Goal: Information Seeking & Learning: Find contact information

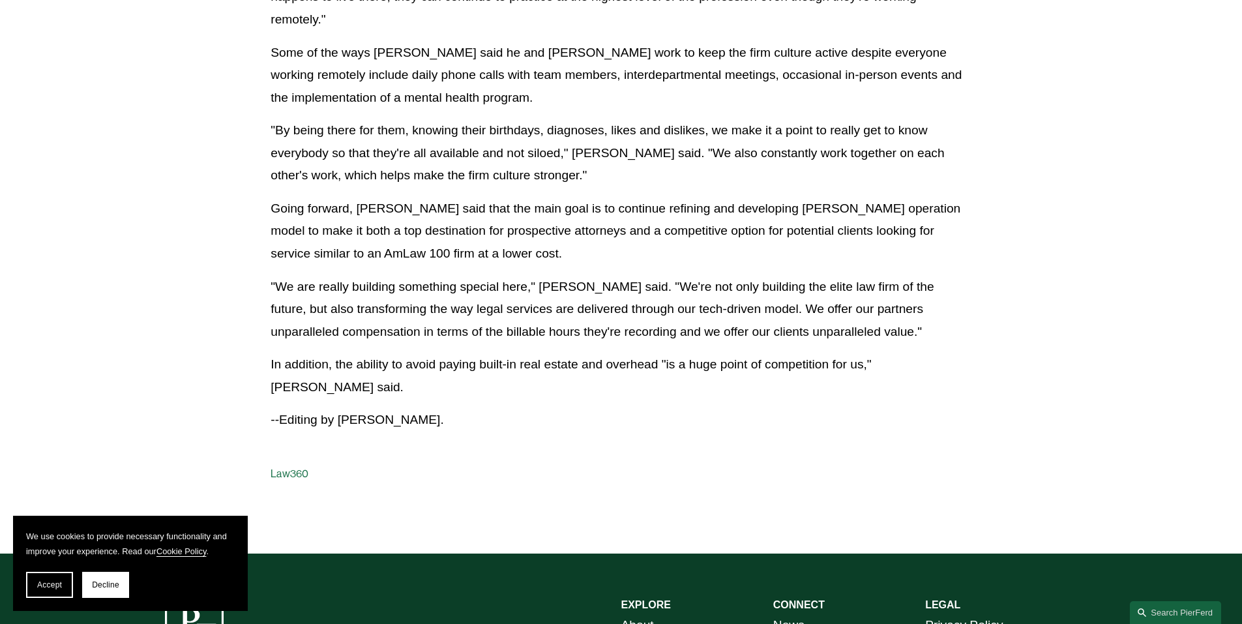
scroll to position [1434, 0]
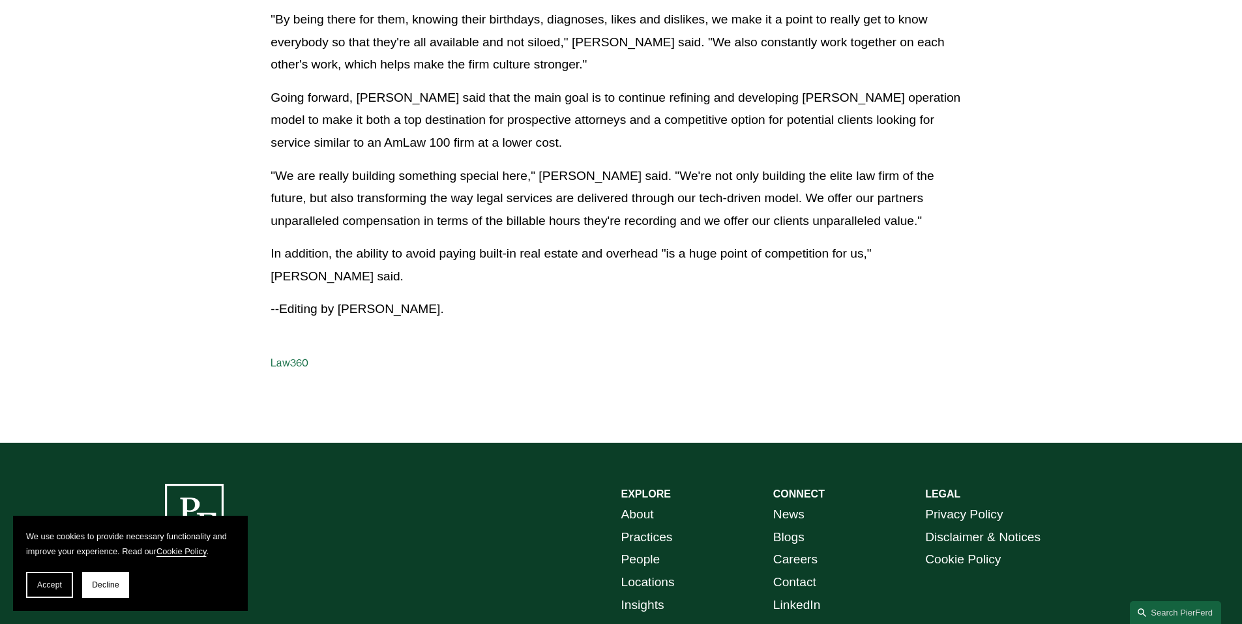
click at [654, 548] on link "People" at bounding box center [640, 559] width 39 height 23
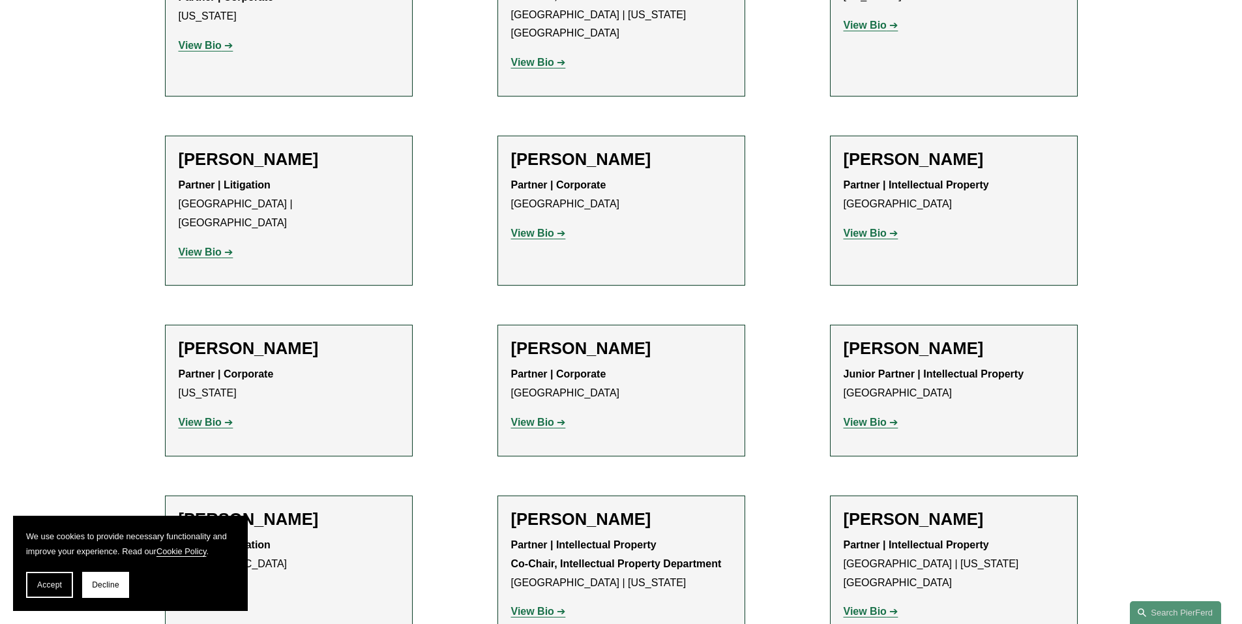
scroll to position [8017, 0]
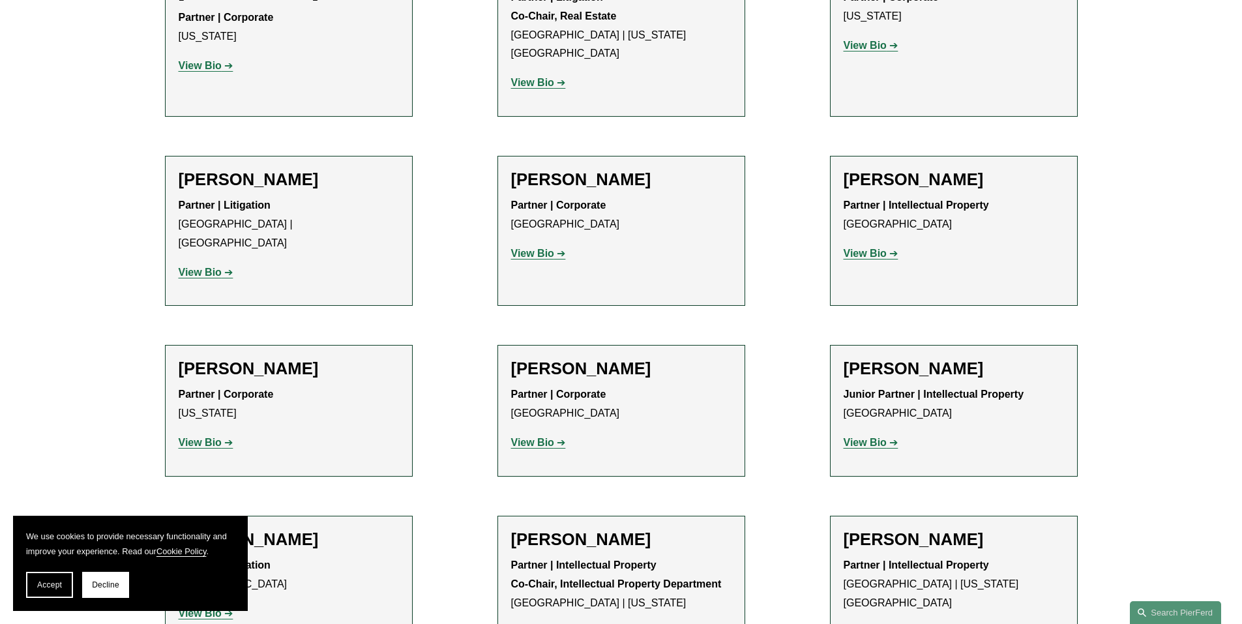
click at [861, 623] on strong "View Bio" at bounding box center [864, 631] width 43 height 11
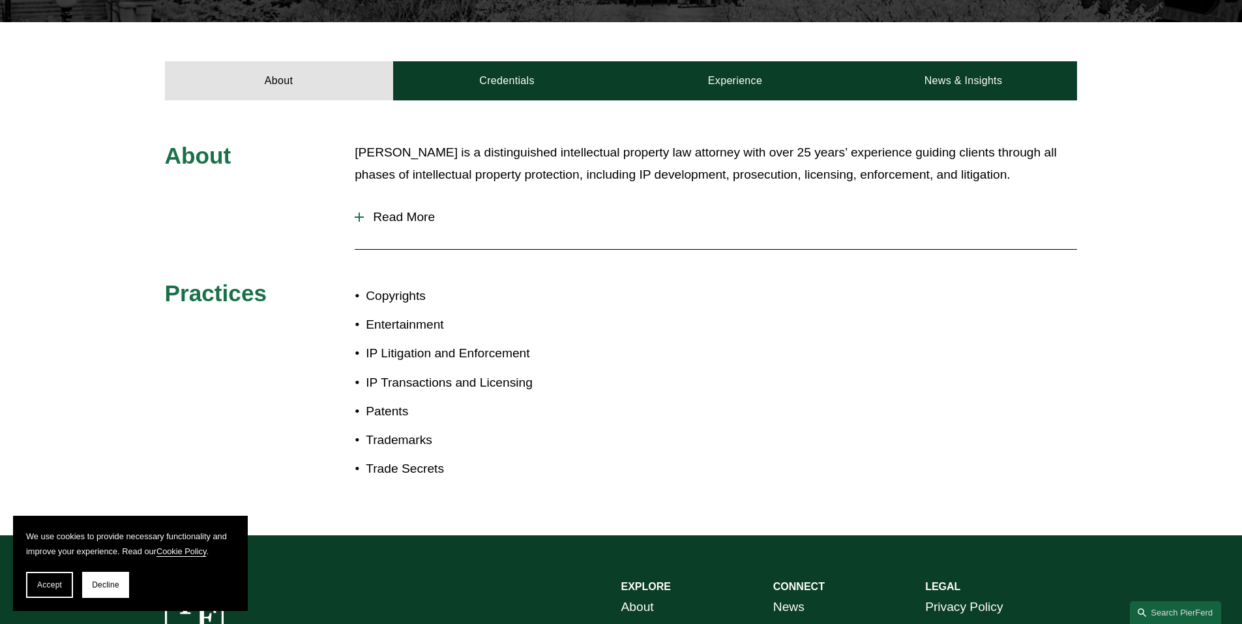
scroll to position [437, 0]
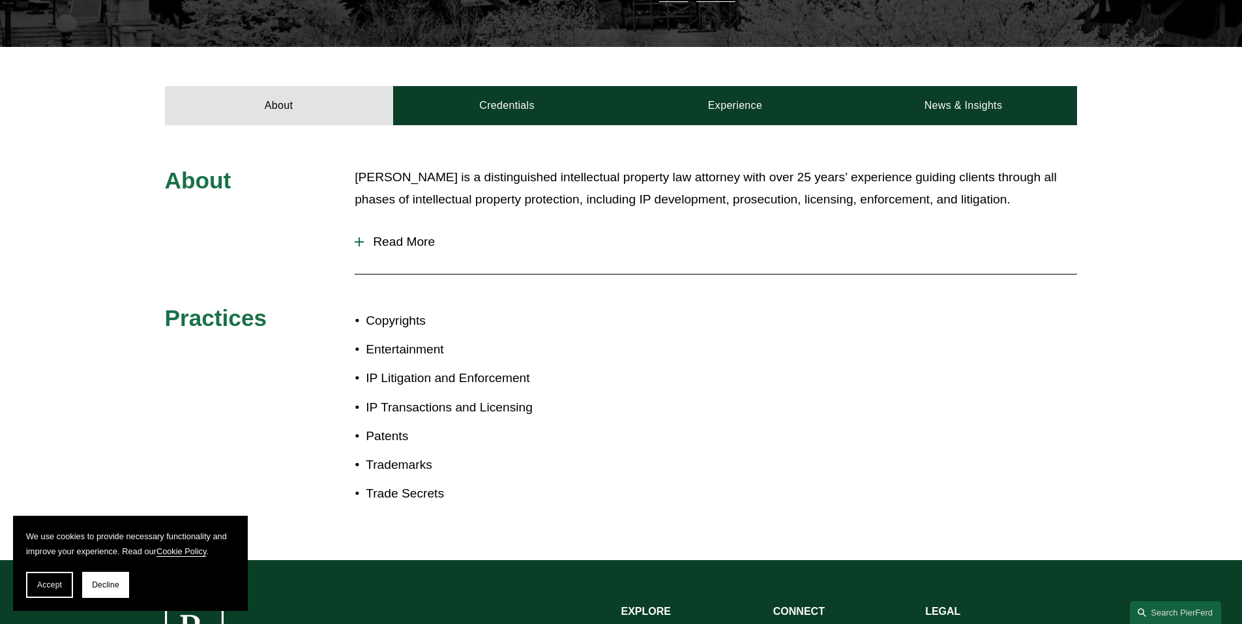
click at [362, 241] on div at bounding box center [359, 241] width 9 height 1
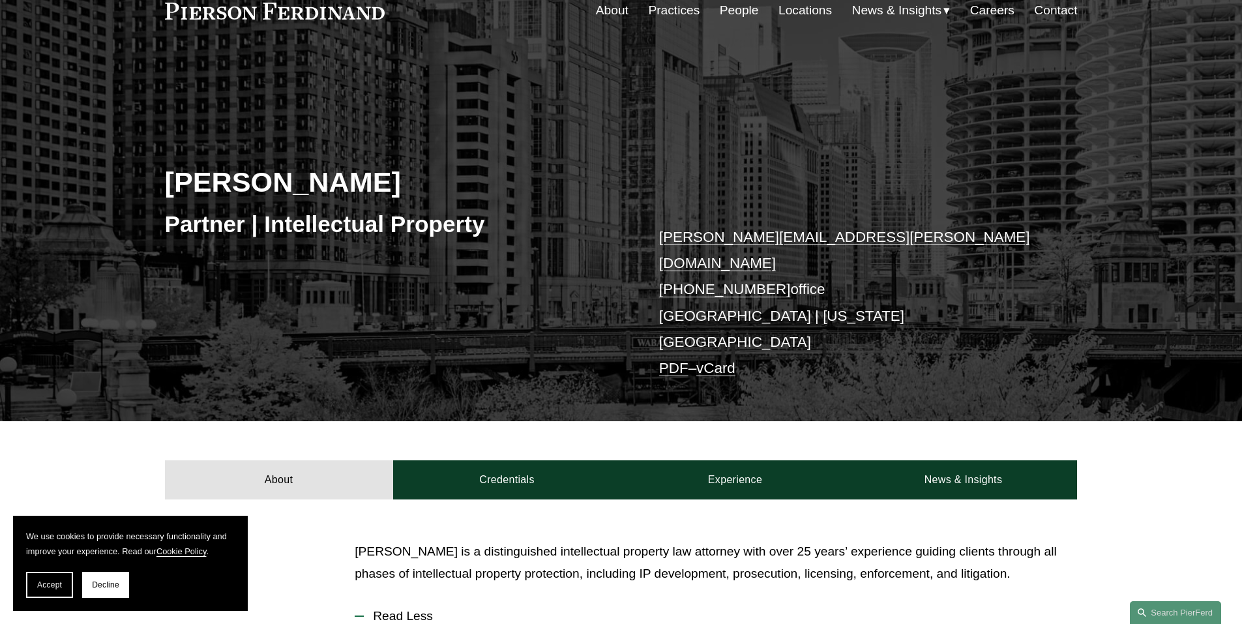
scroll to position [0, 0]
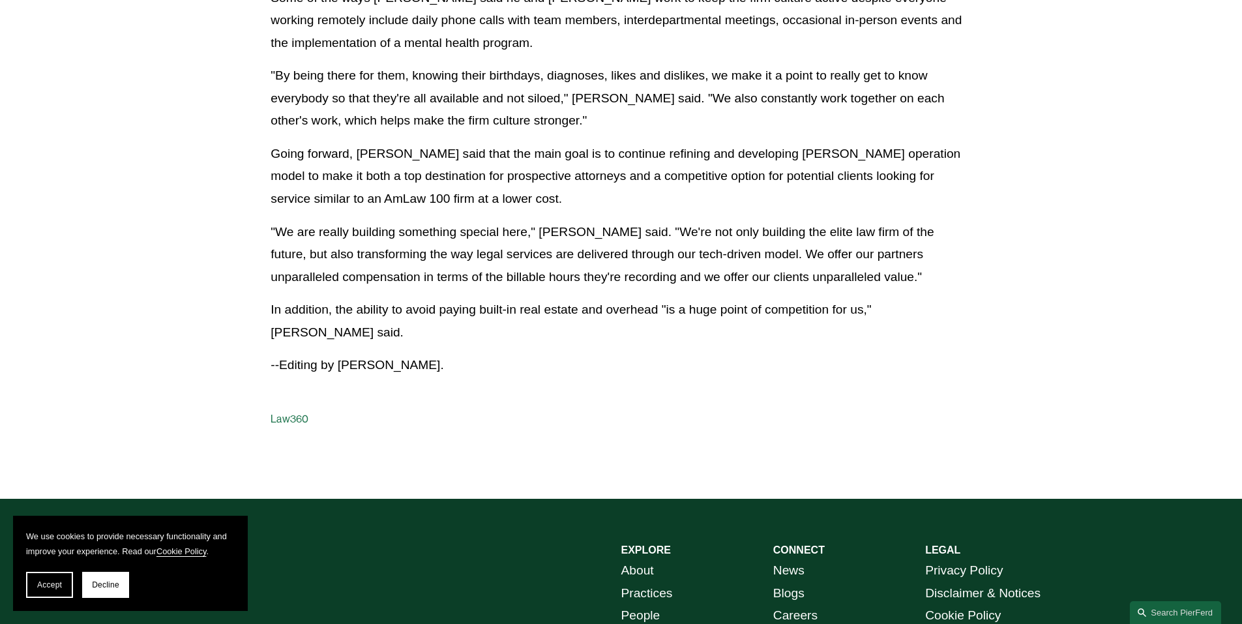
scroll to position [1434, 0]
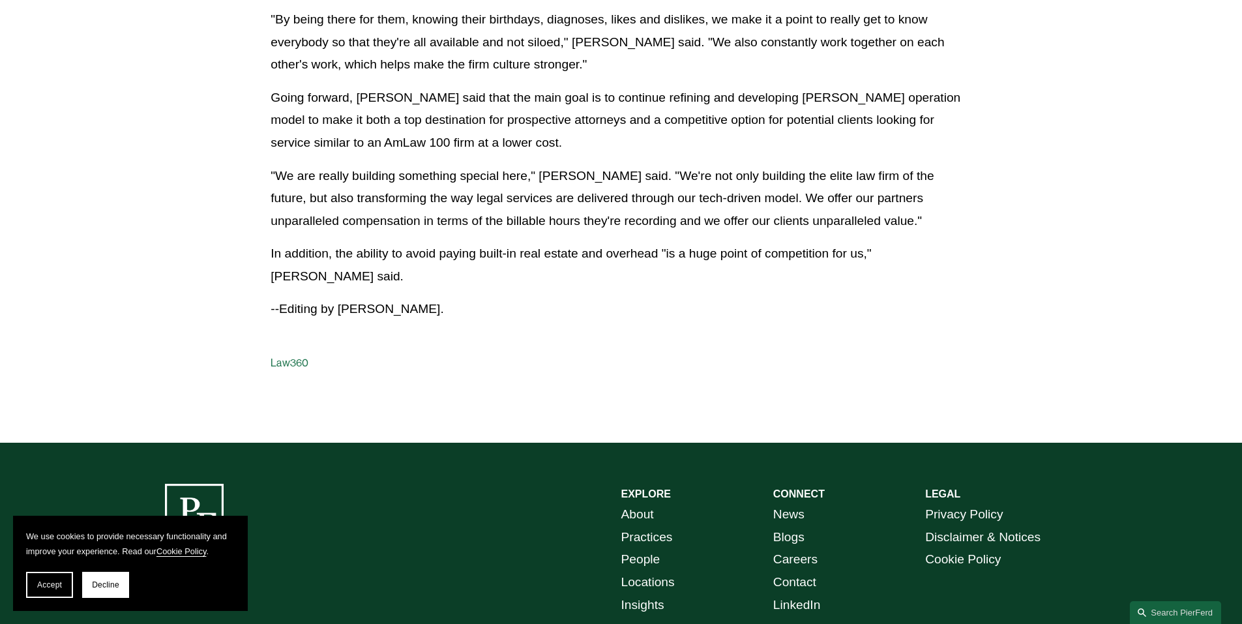
click at [639, 571] on link "Locations" at bounding box center [647, 582] width 53 height 23
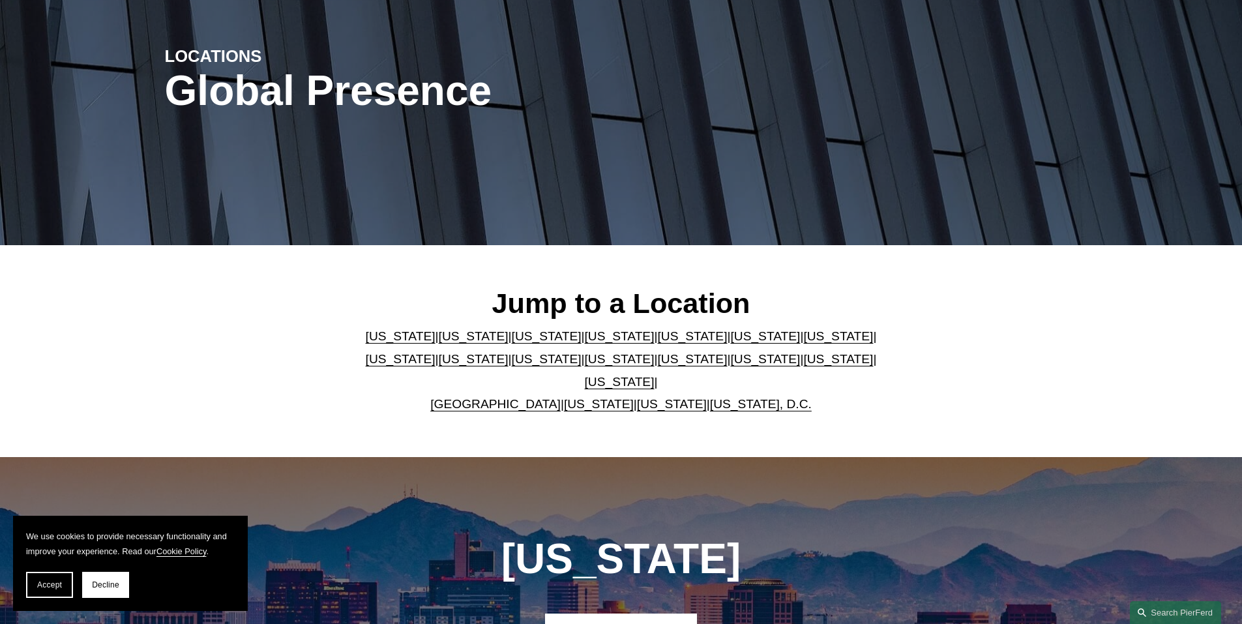
scroll to position [196, 0]
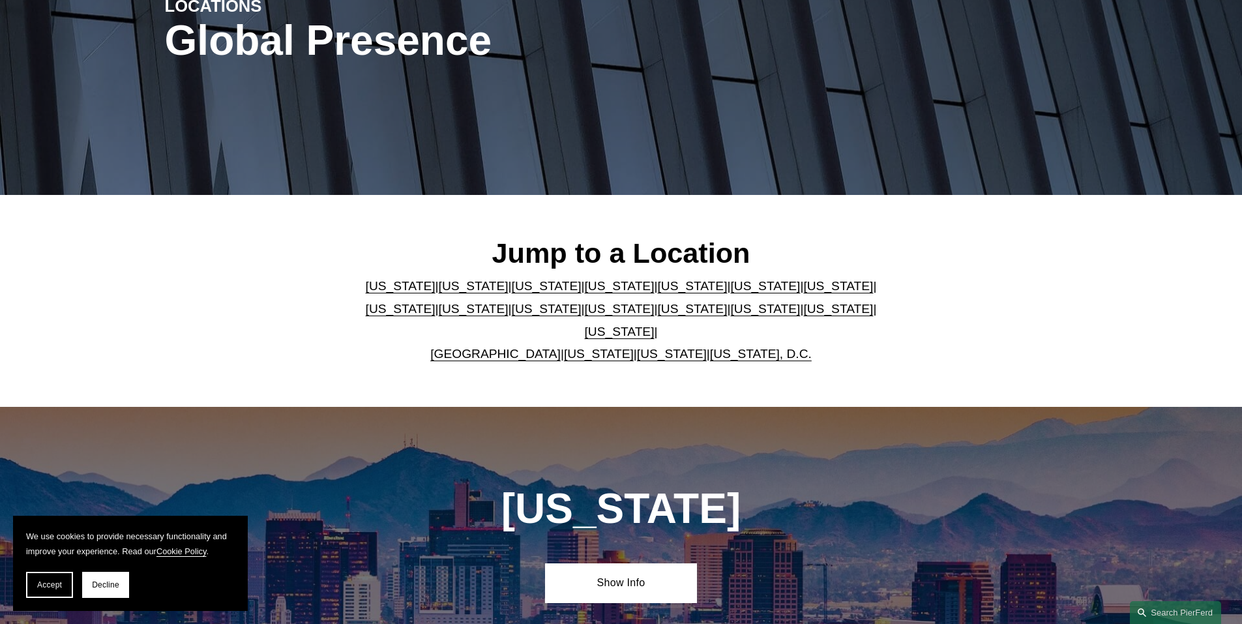
click at [726, 347] on link "[US_STATE], D.C." at bounding box center [761, 354] width 102 height 14
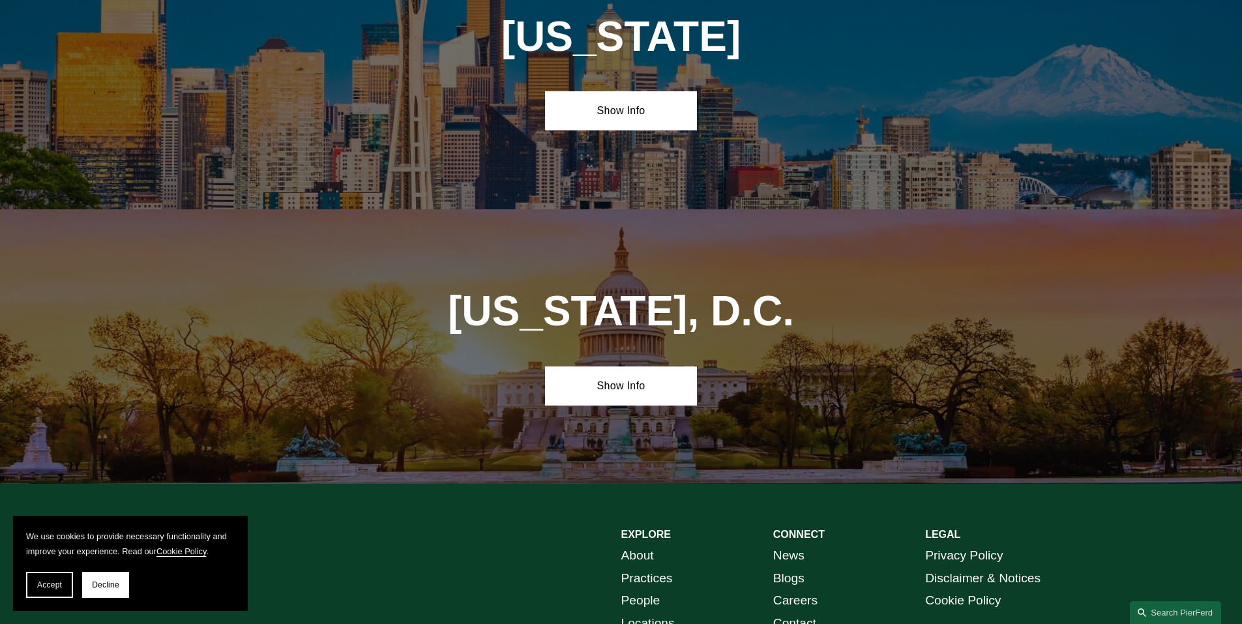
scroll to position [5489, 0]
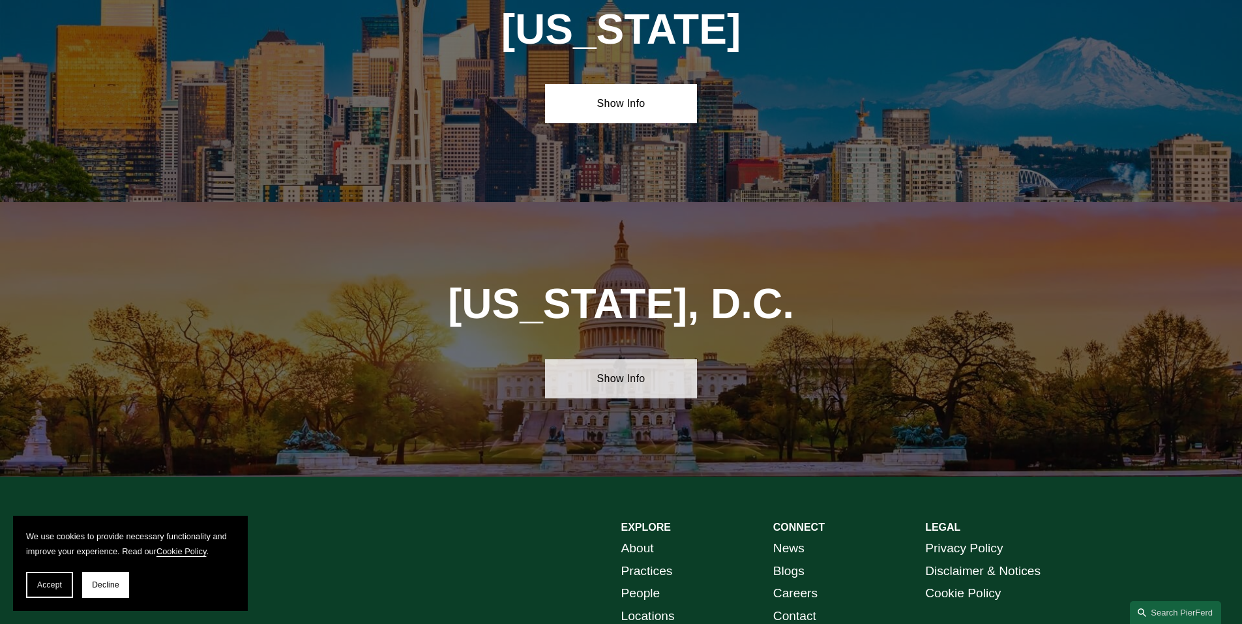
click at [611, 359] on link "Show Info" at bounding box center [621, 378] width 152 height 39
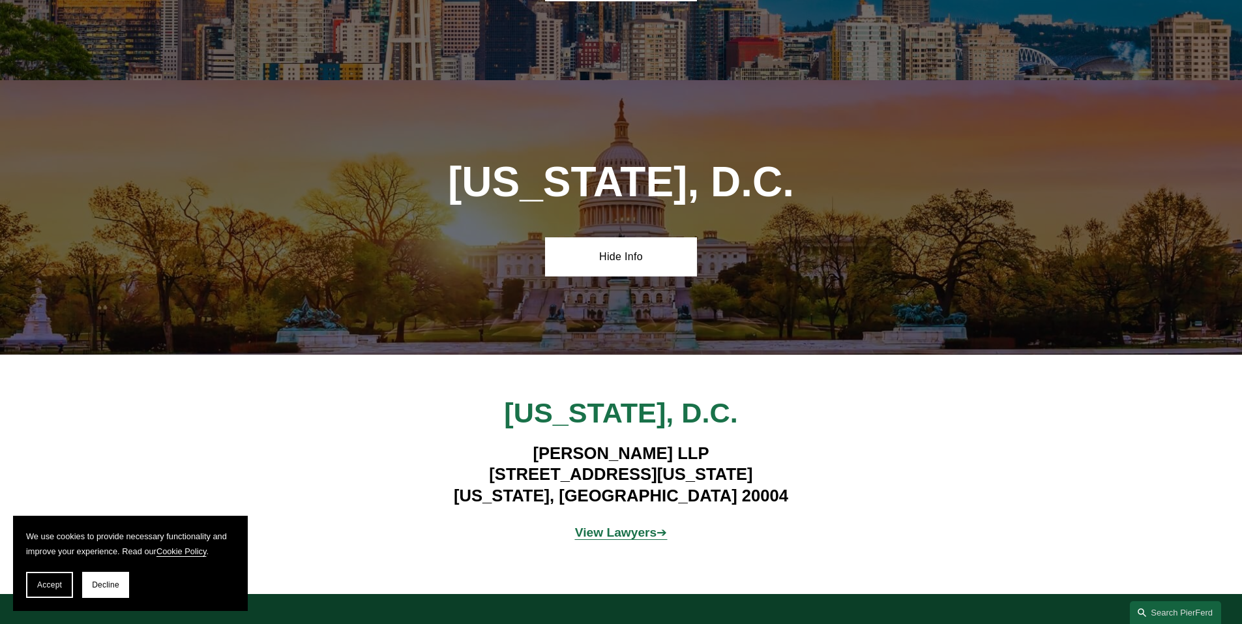
scroll to position [5619, 0]
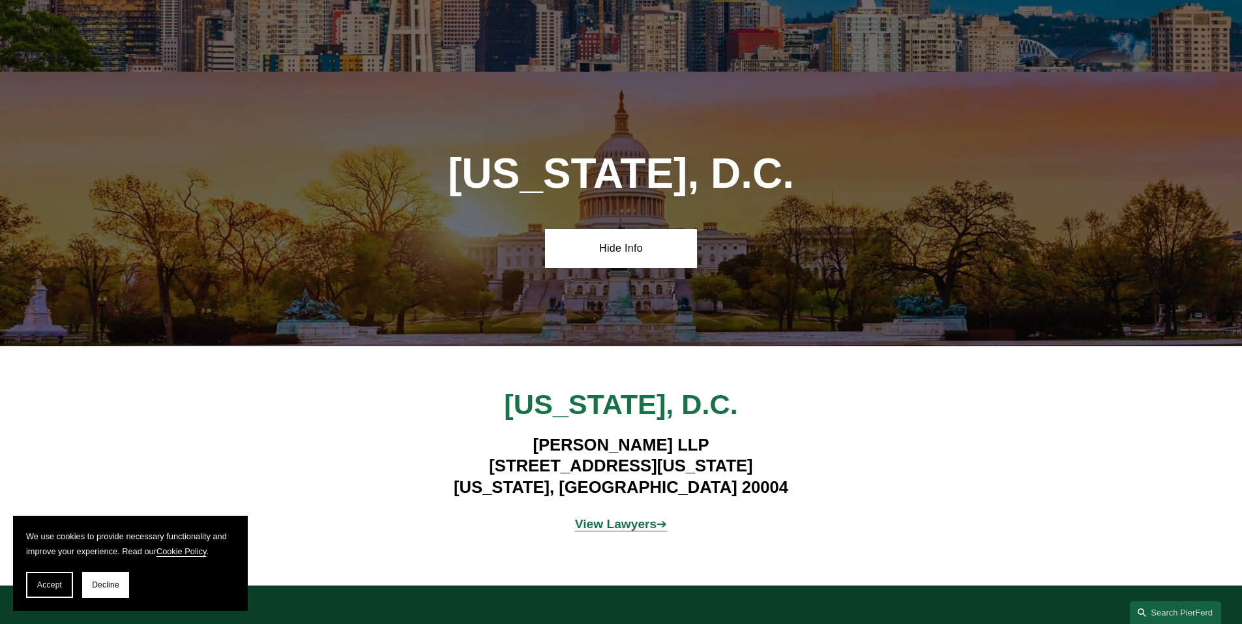
click at [614, 517] on strong "View Lawyers" at bounding box center [616, 524] width 82 height 14
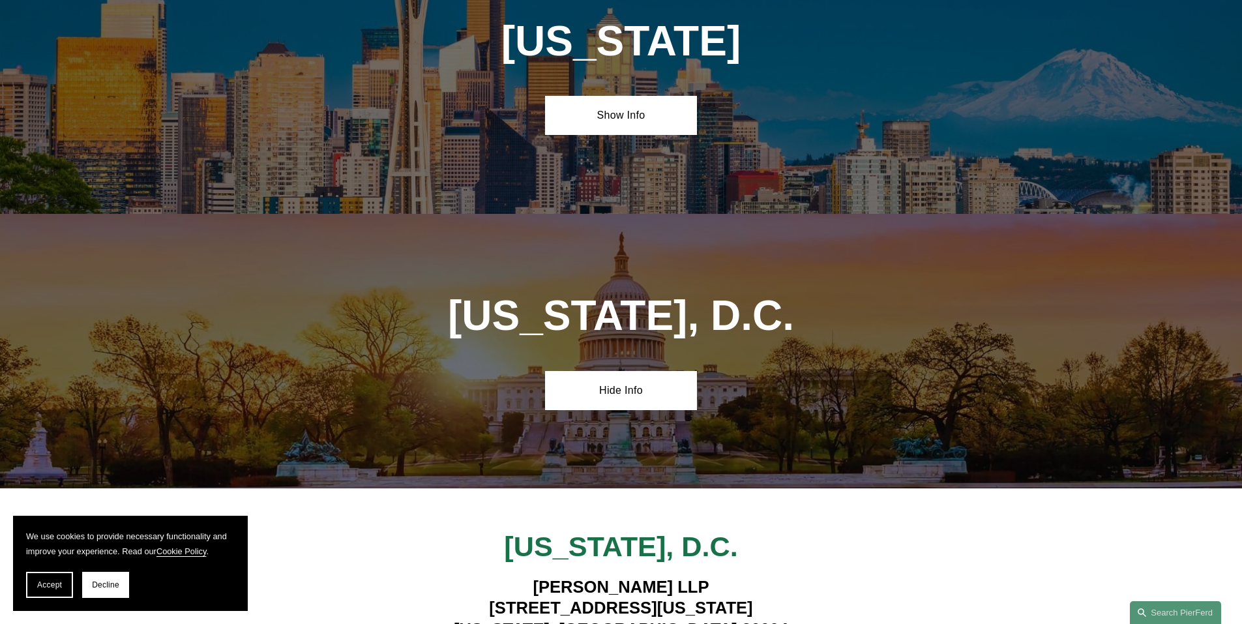
scroll to position [5424, 0]
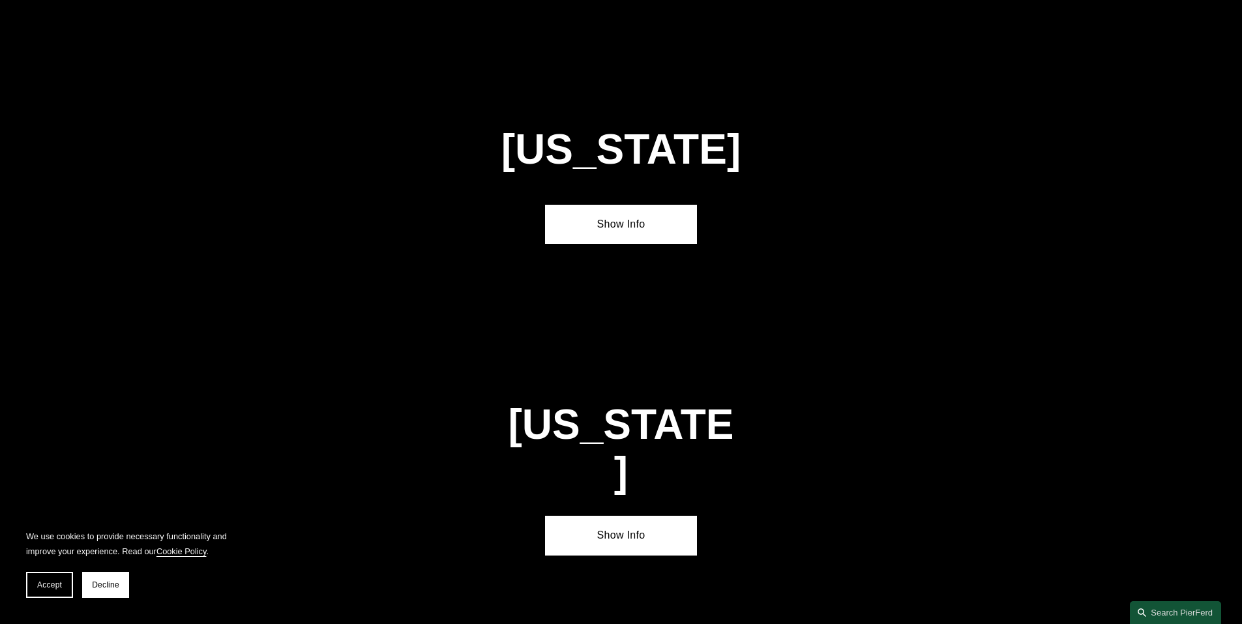
scroll to position [4236, 0]
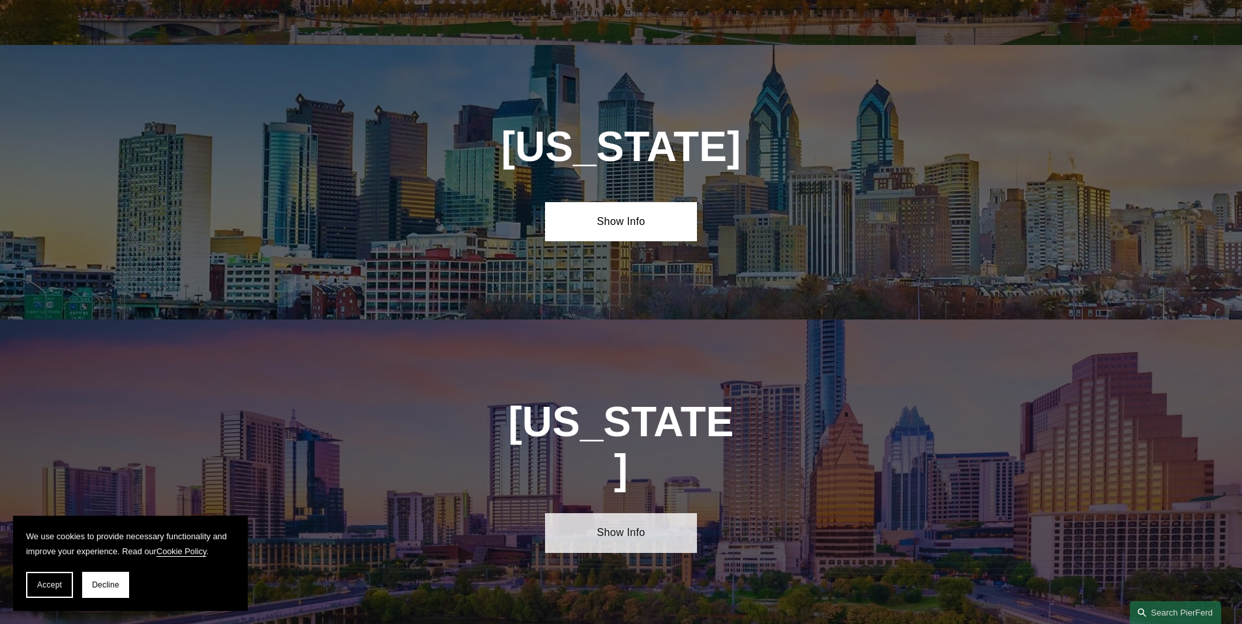
click at [629, 513] on link "Show Info" at bounding box center [621, 532] width 152 height 39
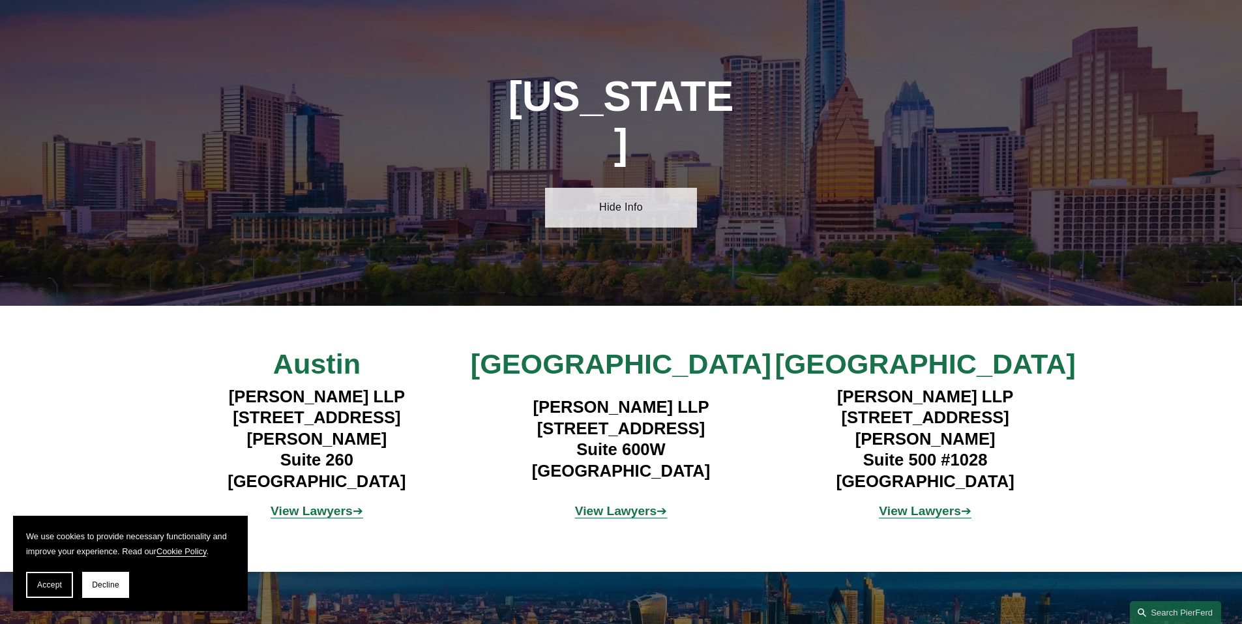
scroll to position [4562, 0]
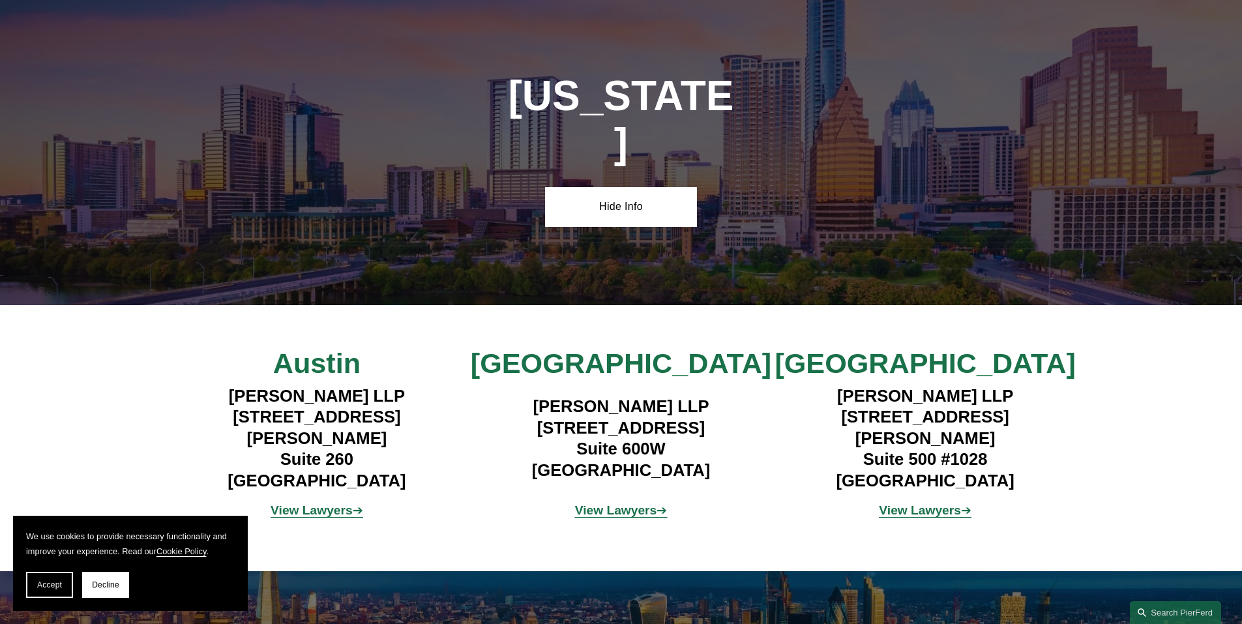
click at [652, 503] on strong "View Lawyers" at bounding box center [616, 510] width 82 height 14
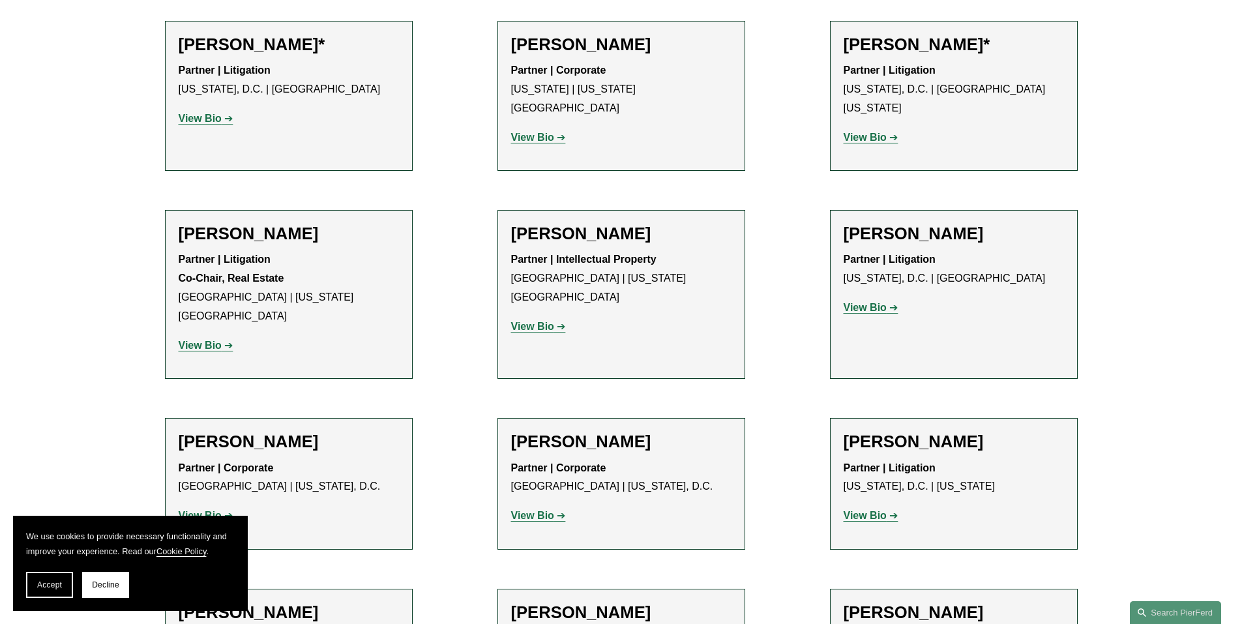
scroll to position [978, 0]
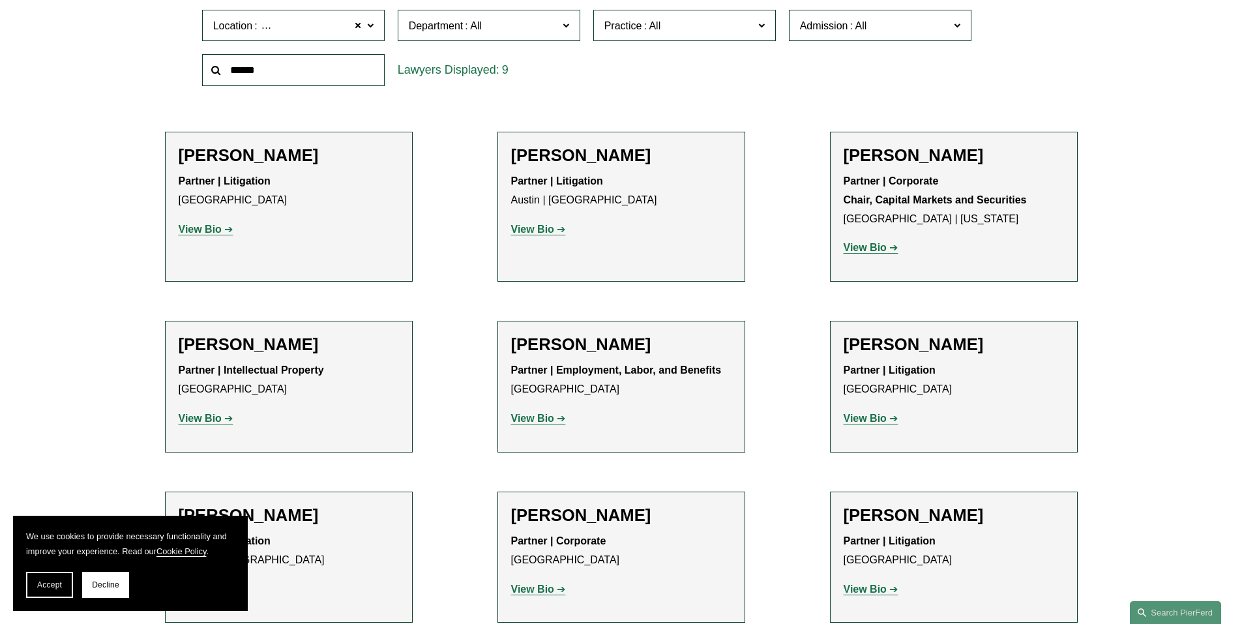
scroll to position [456, 0]
